Goal: Transaction & Acquisition: Download file/media

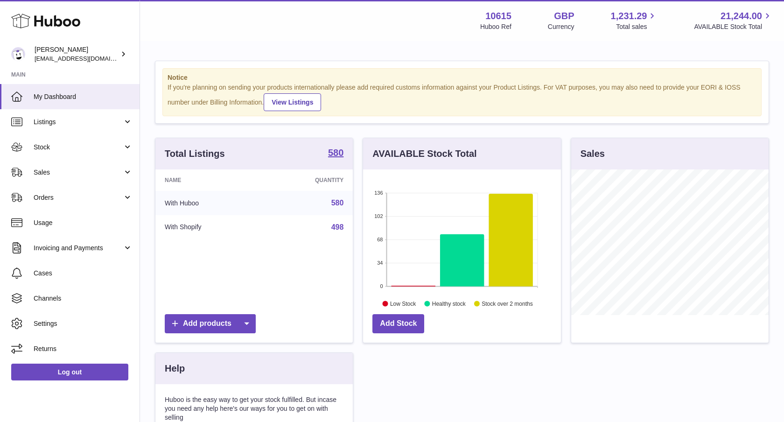
scroll to position [146, 198]
click at [58, 127] on link "Listings" at bounding box center [70, 121] width 140 height 25
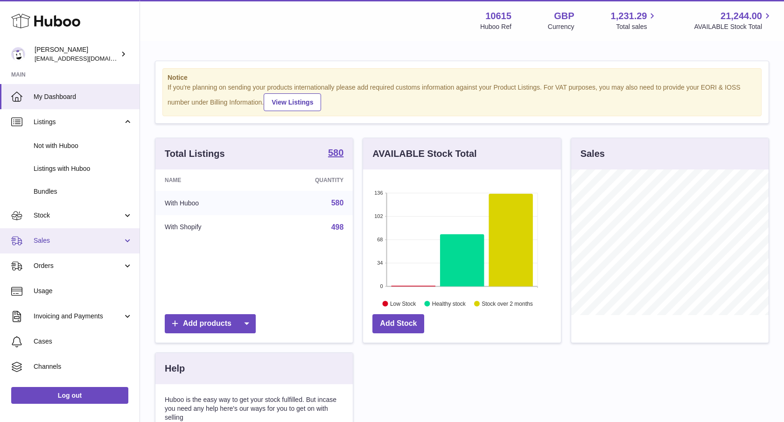
click at [56, 228] on link "Sales" at bounding box center [70, 240] width 140 height 25
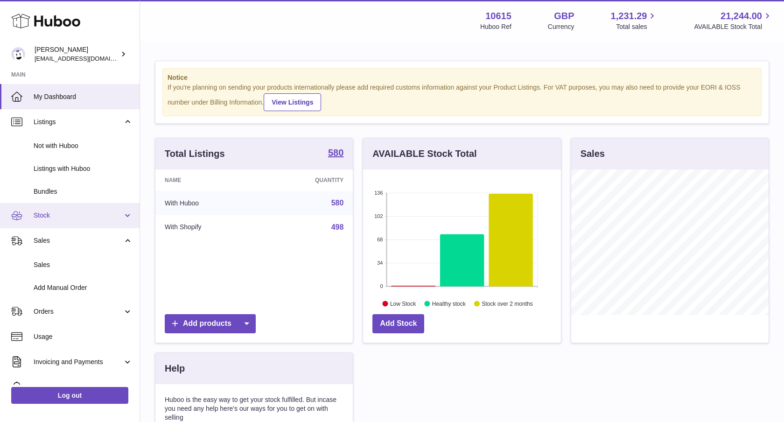
click at [58, 218] on span "Stock" at bounding box center [78, 215] width 89 height 9
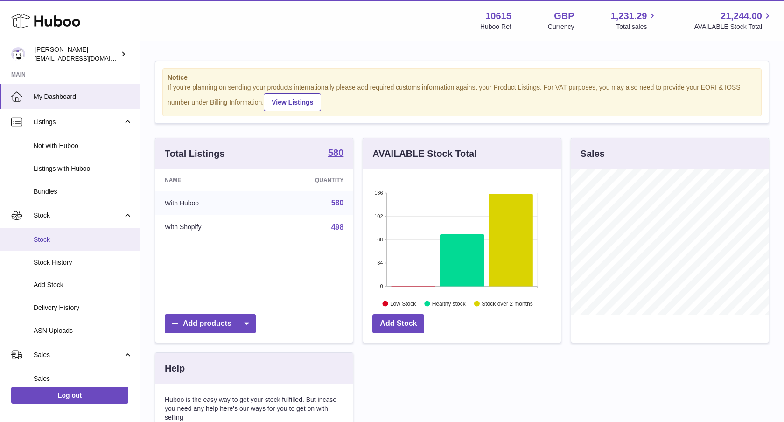
click at [60, 245] on link "Stock" at bounding box center [70, 239] width 140 height 23
click at [39, 238] on span "Stock" at bounding box center [83, 239] width 99 height 9
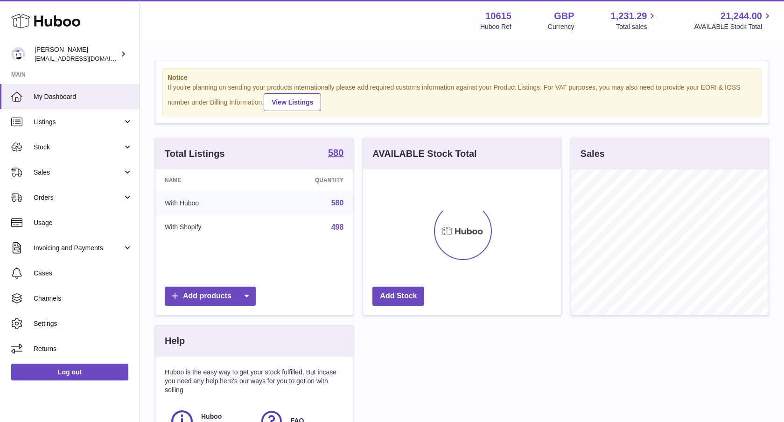
scroll to position [146, 198]
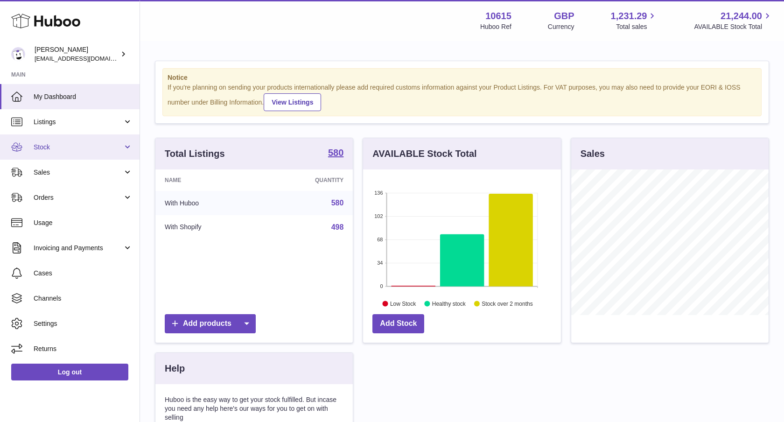
click at [67, 151] on span "Stock" at bounding box center [78, 147] width 89 height 9
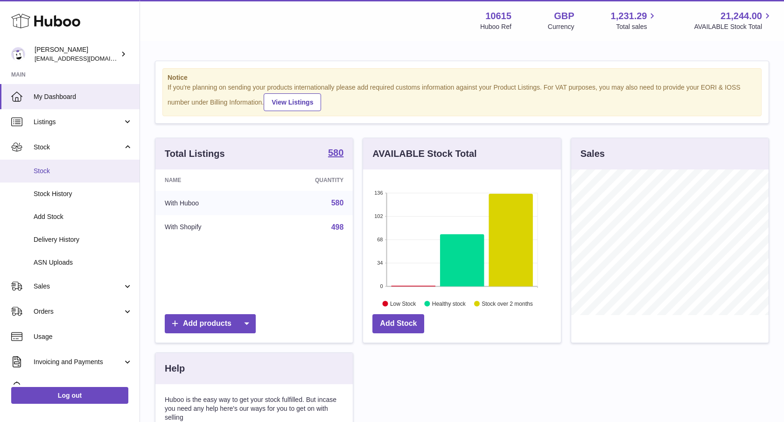
click at [58, 169] on span "Stock" at bounding box center [83, 171] width 99 height 9
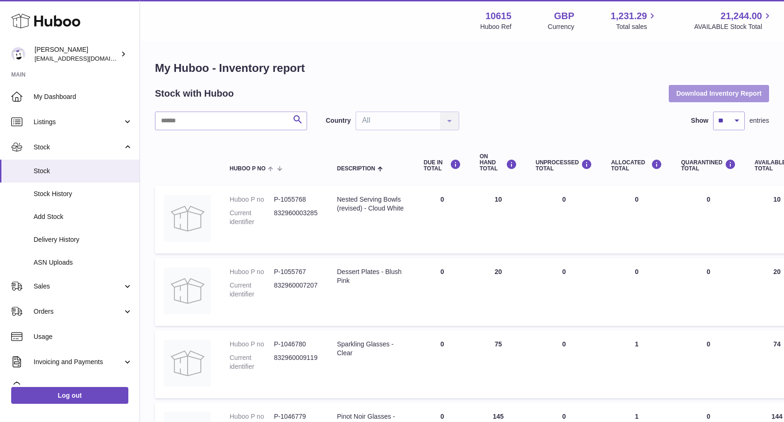
click at [717, 91] on button "Download Inventory Report" at bounding box center [719, 93] width 100 height 17
